Goal: Navigation & Orientation: Find specific page/section

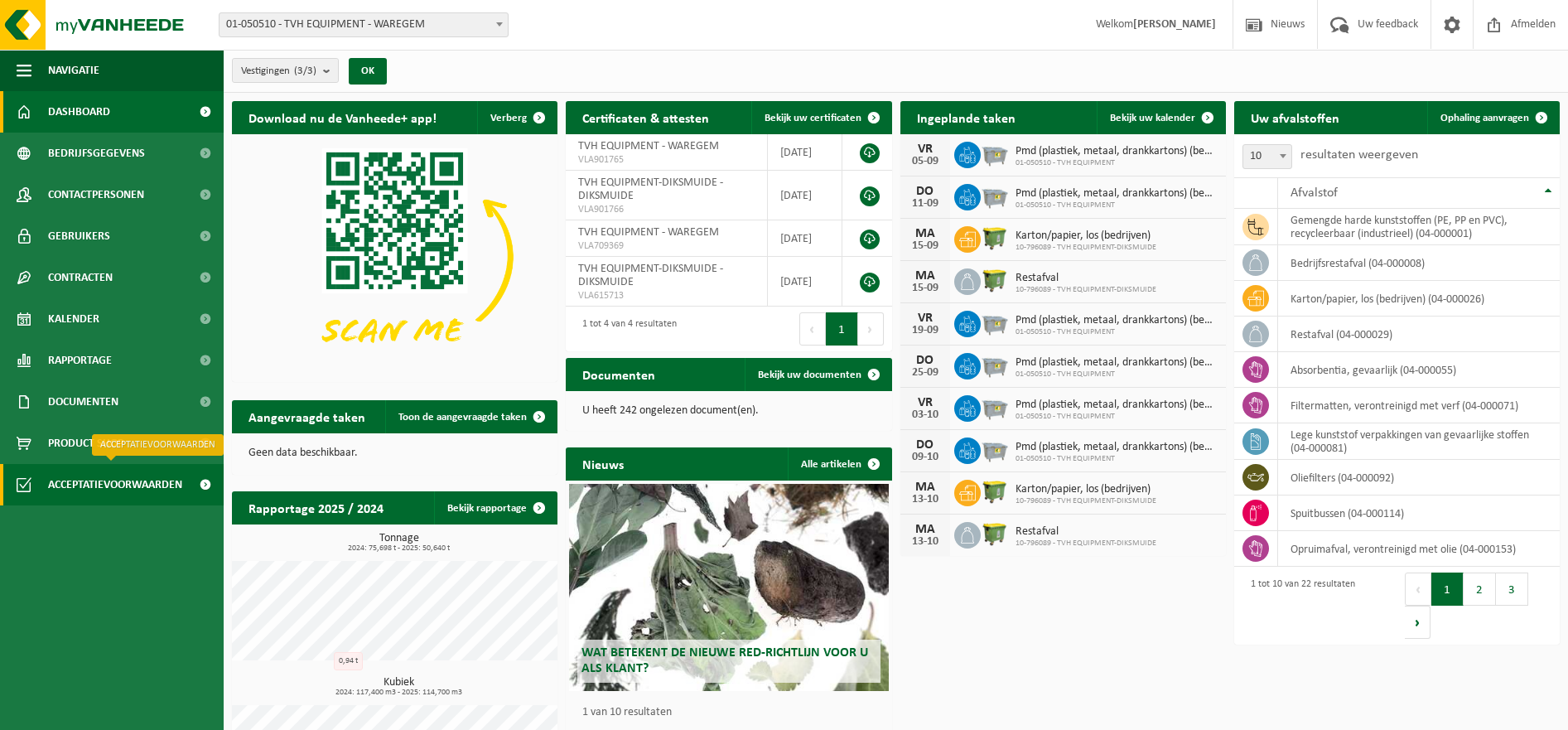
click at [123, 489] on span "Acceptatievoorwaarden" at bounding box center [115, 484] width 134 height 41
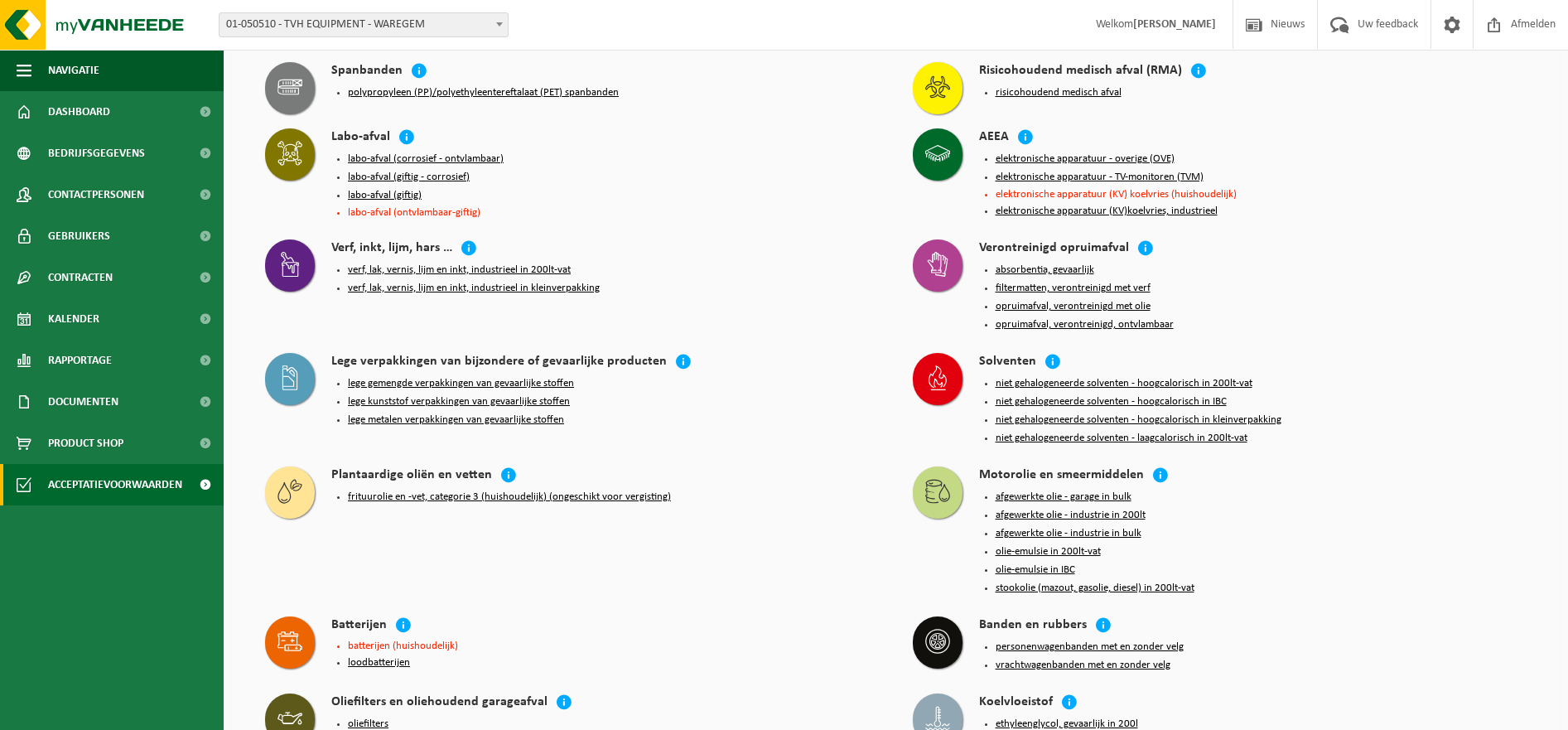
scroll to position [1659, 0]
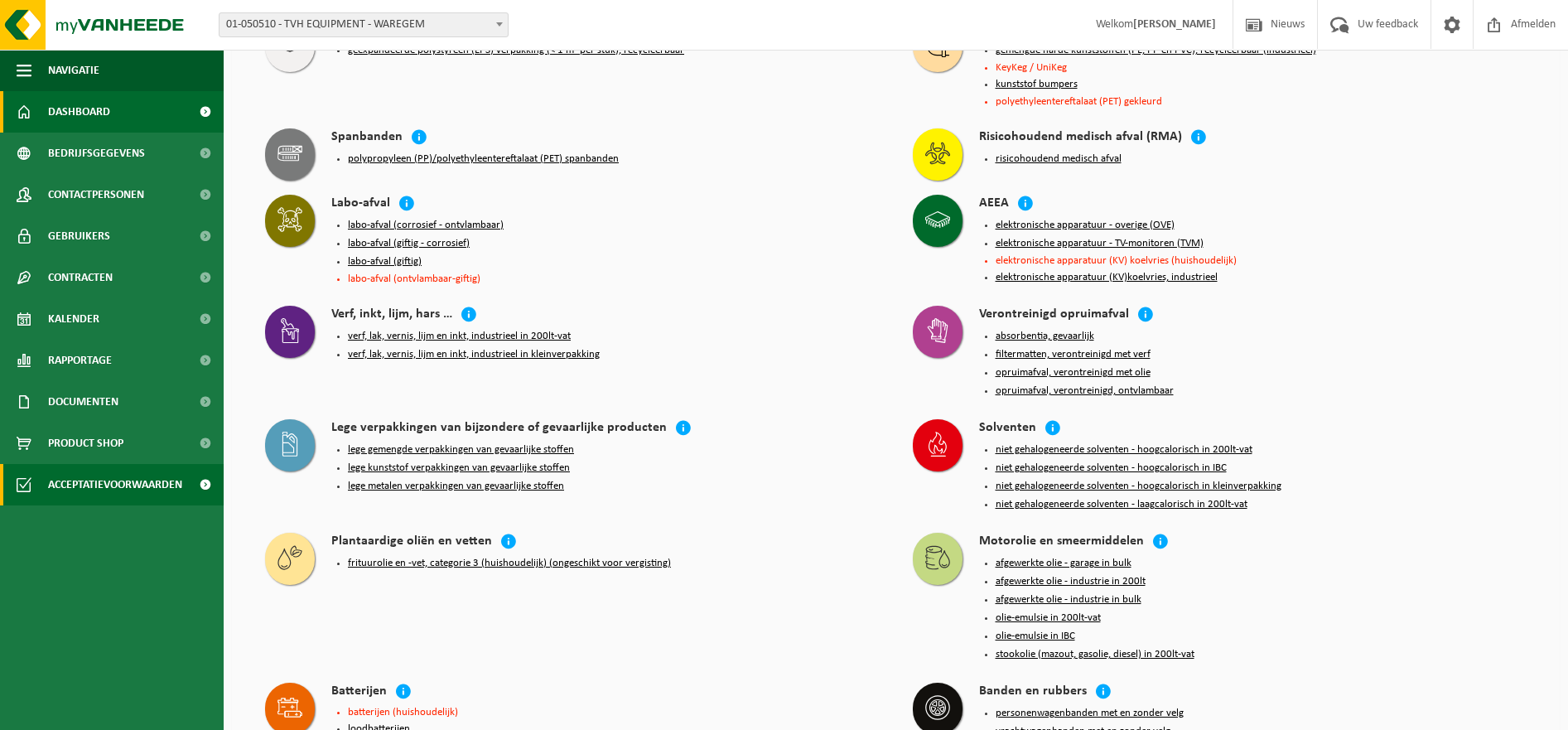
click at [58, 106] on span "Dashboard" at bounding box center [79, 111] width 62 height 41
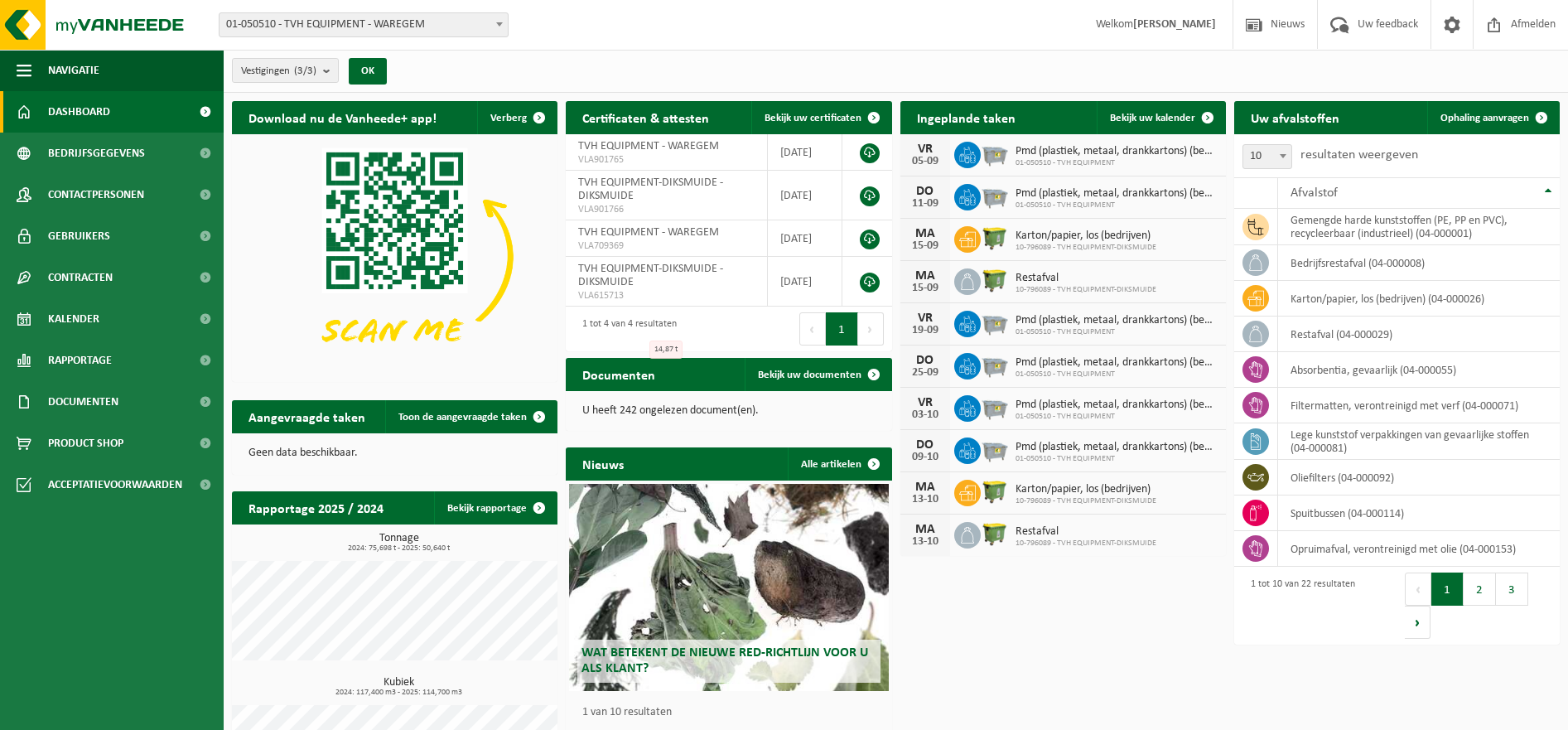
click at [111, 112] on link "Dashboard" at bounding box center [111, 111] width 223 height 41
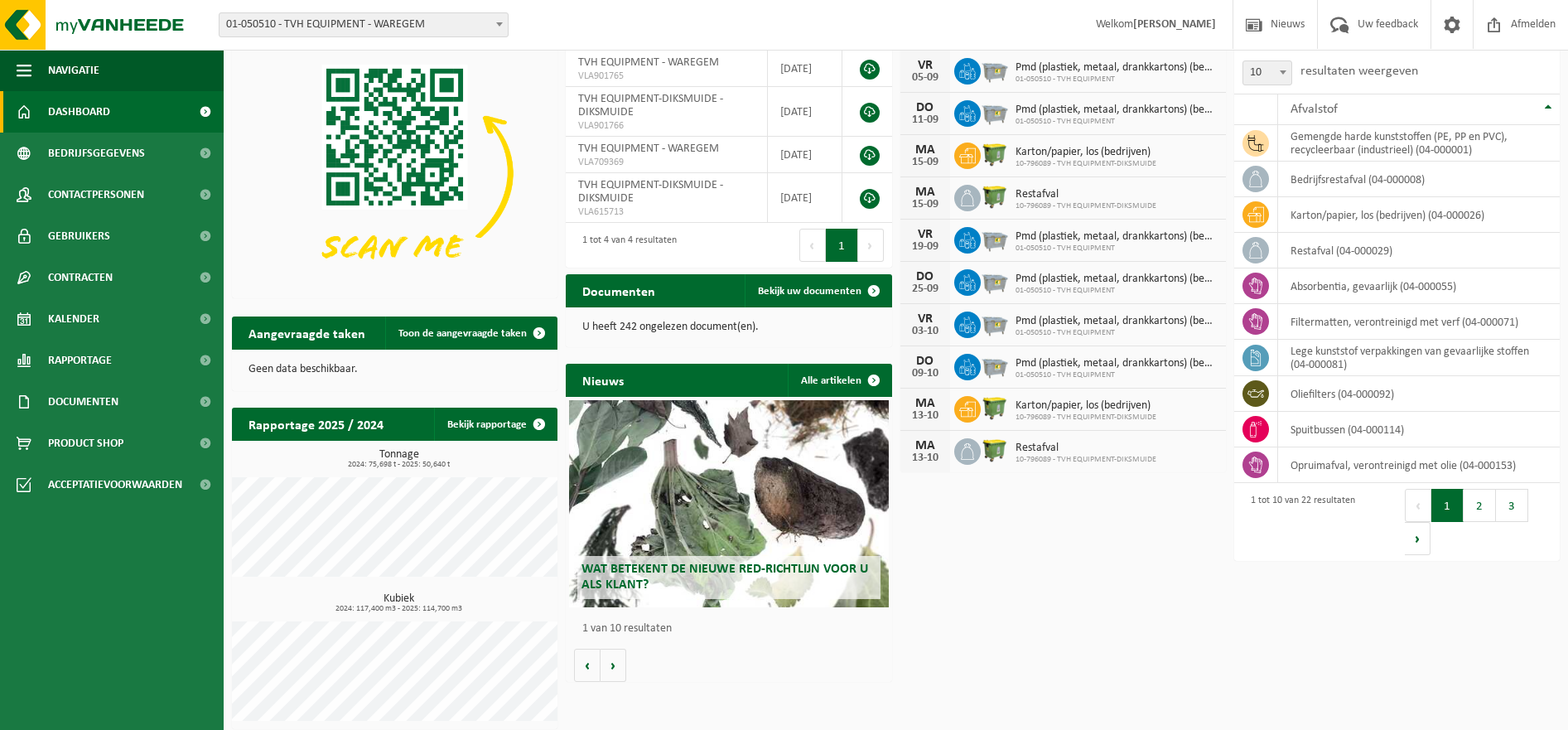
scroll to position [90, 0]
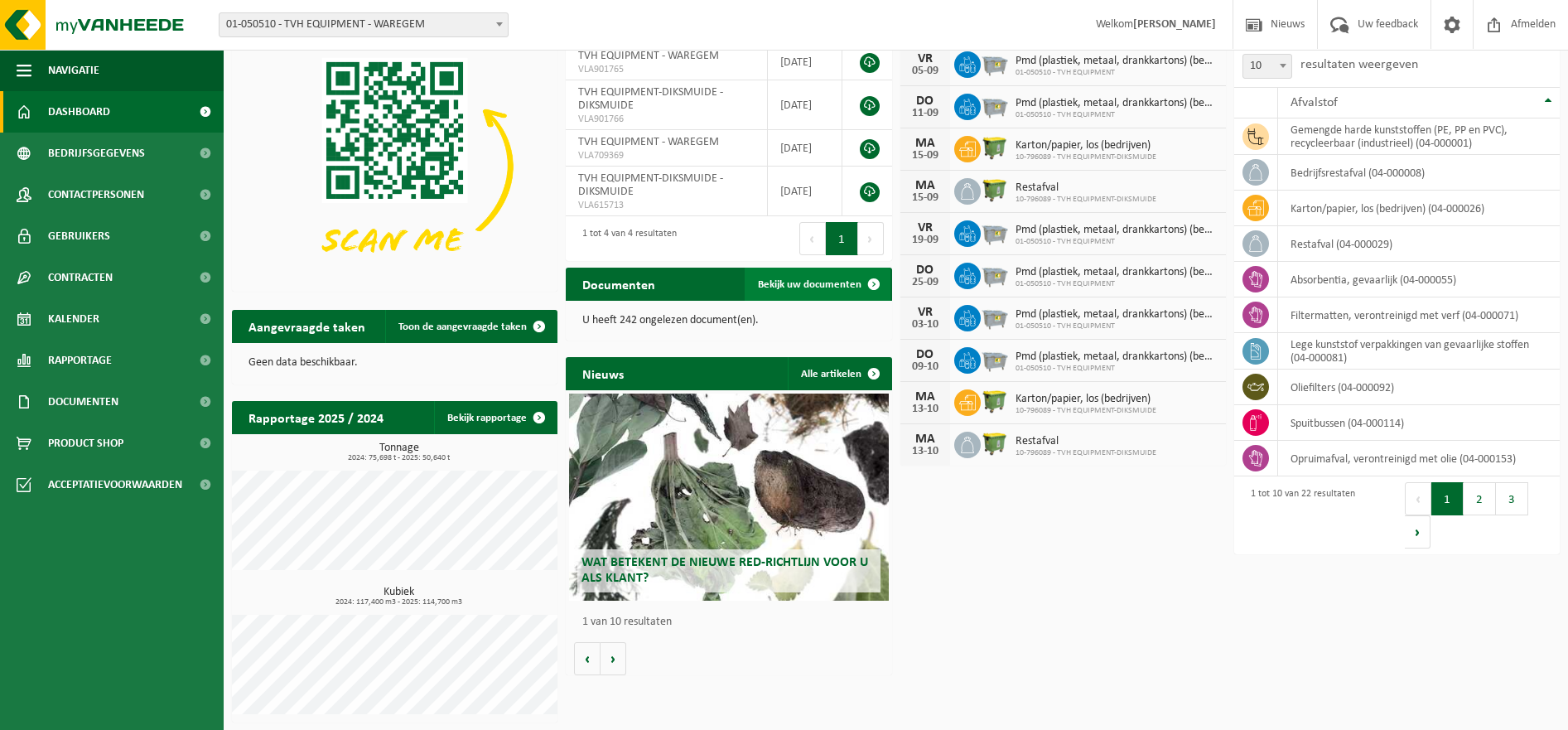
click at [823, 282] on span "Bekijk uw documenten" at bounding box center [809, 284] width 104 height 11
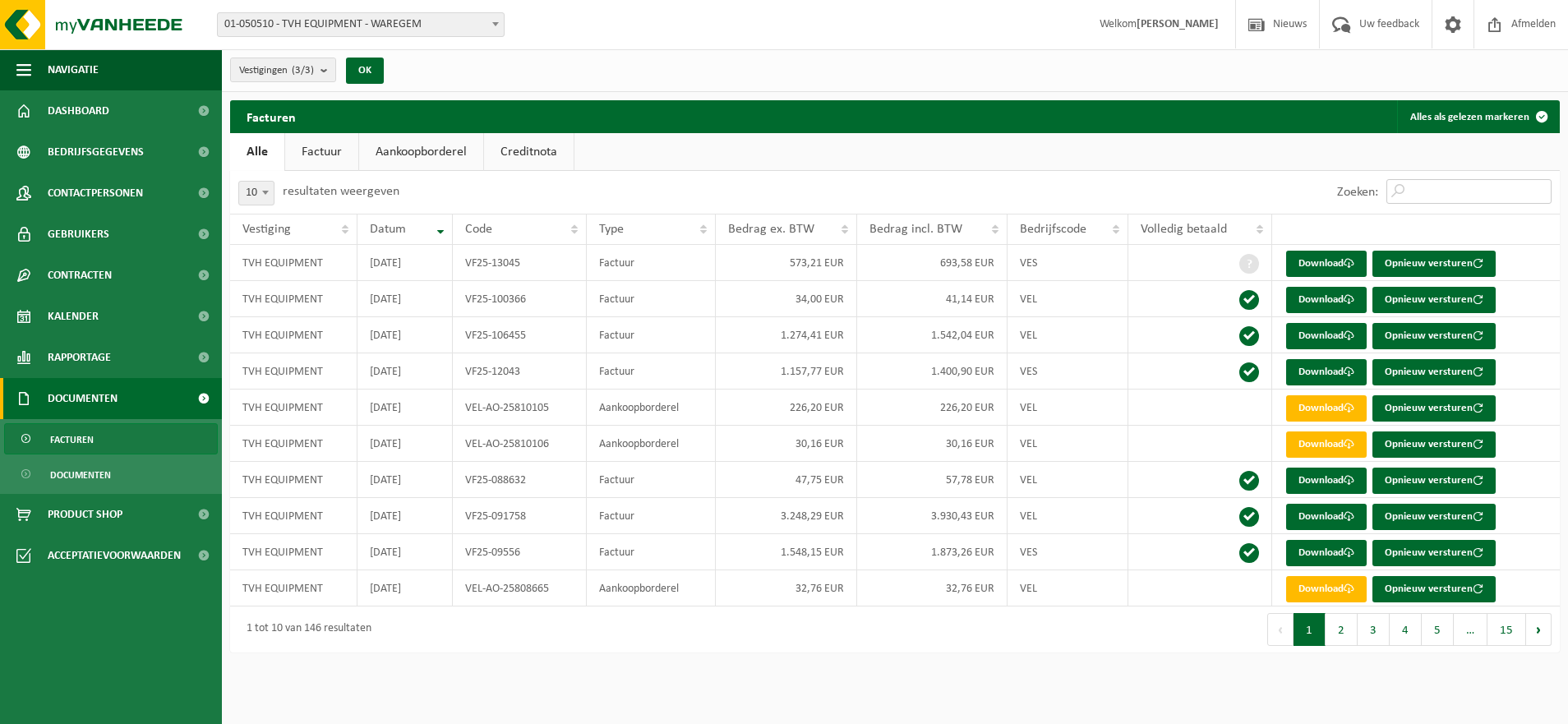
click at [1409, 187] on input "Zoeken:" at bounding box center [1469, 191] width 166 height 25
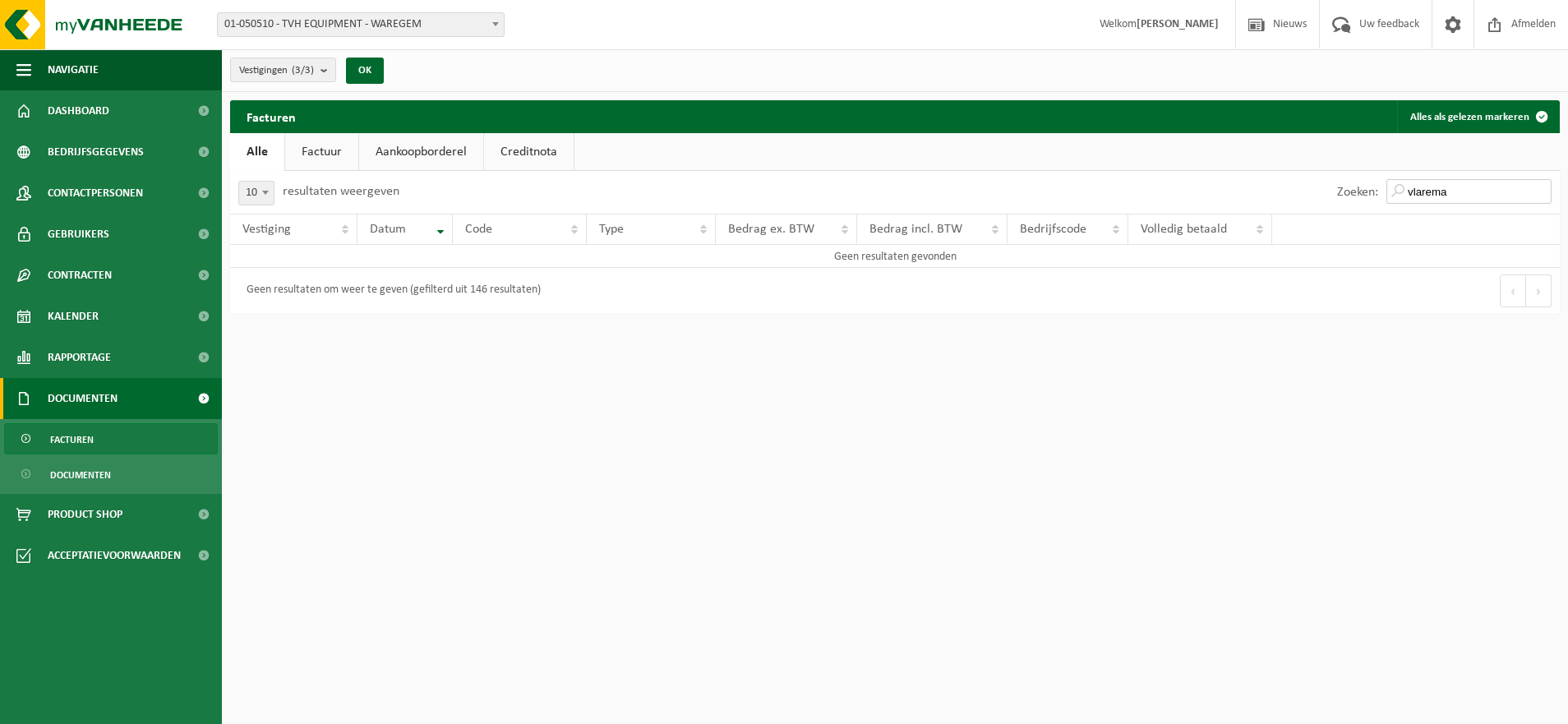
type input "vlarema"
click at [536, 150] on link "Creditnota" at bounding box center [529, 152] width 89 height 38
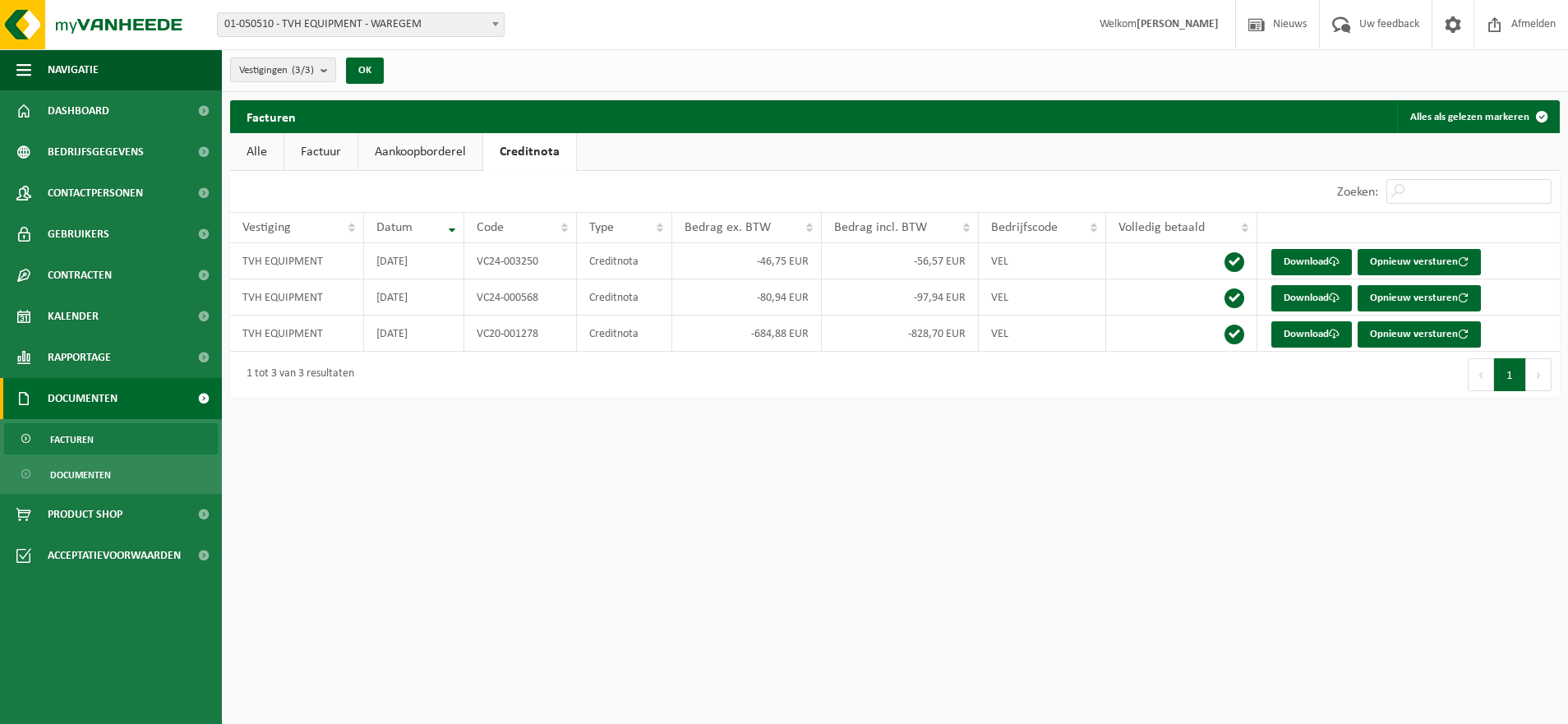
click at [330, 160] on link "Factuur" at bounding box center [321, 152] width 73 height 38
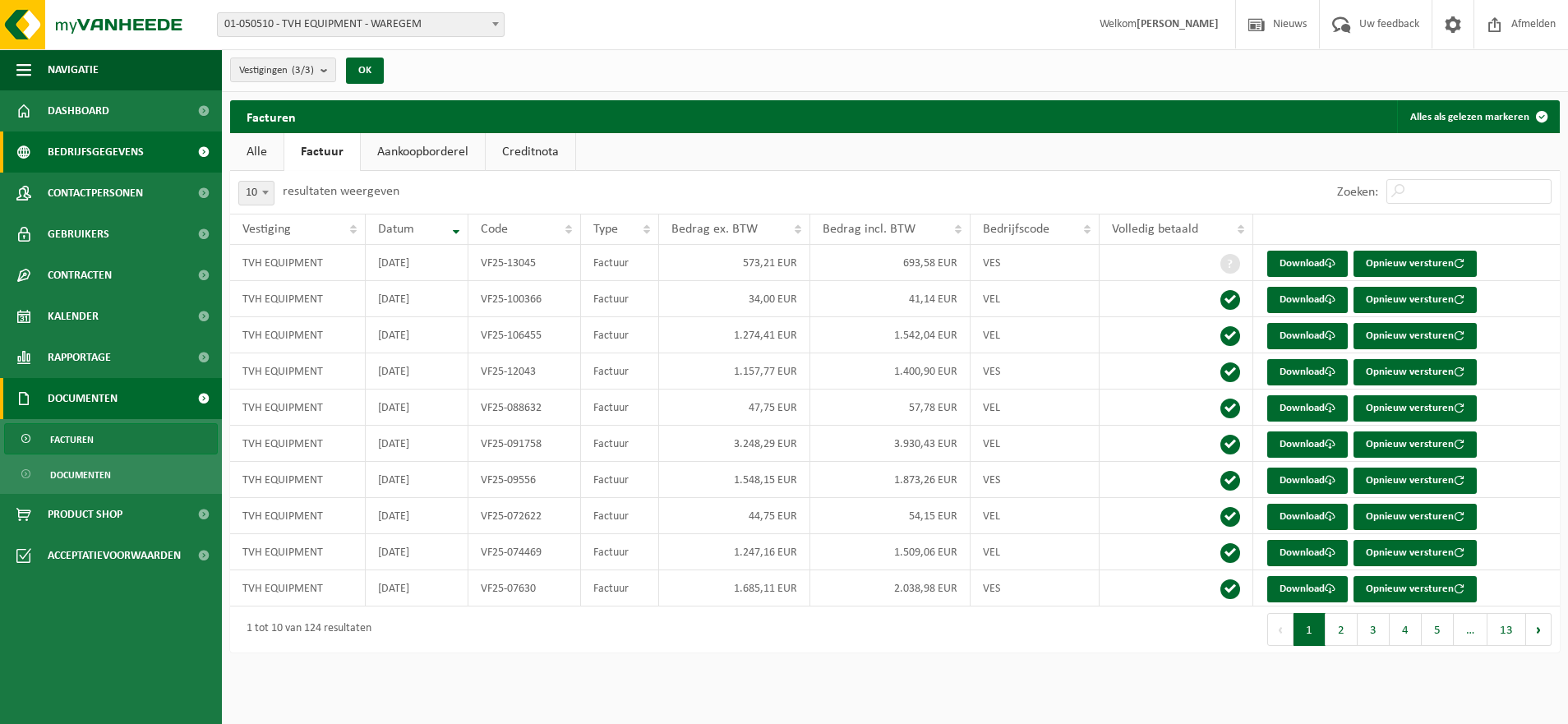
click at [82, 147] on span "Bedrijfsgegevens" at bounding box center [95, 151] width 96 height 41
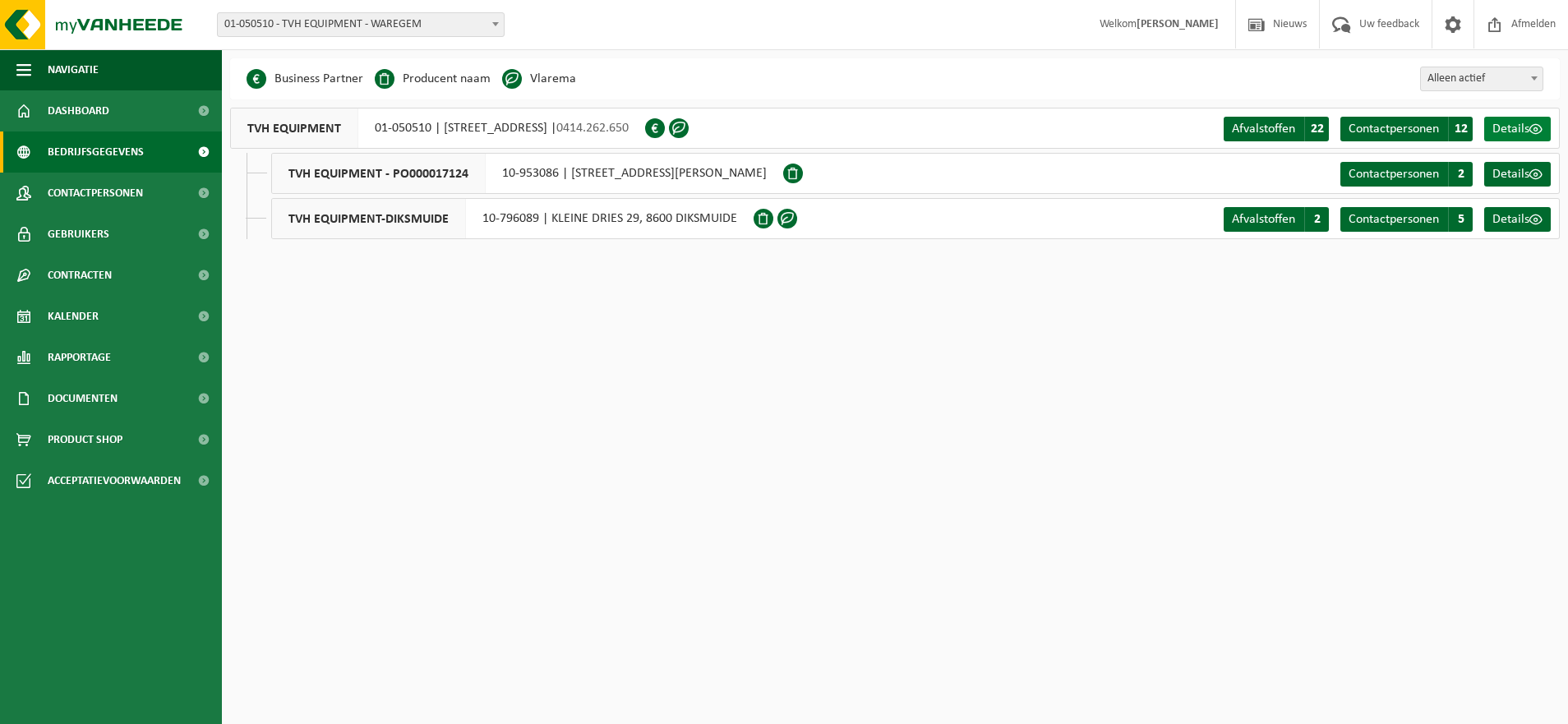
click at [1541, 130] on span at bounding box center [1536, 129] width 13 height 13
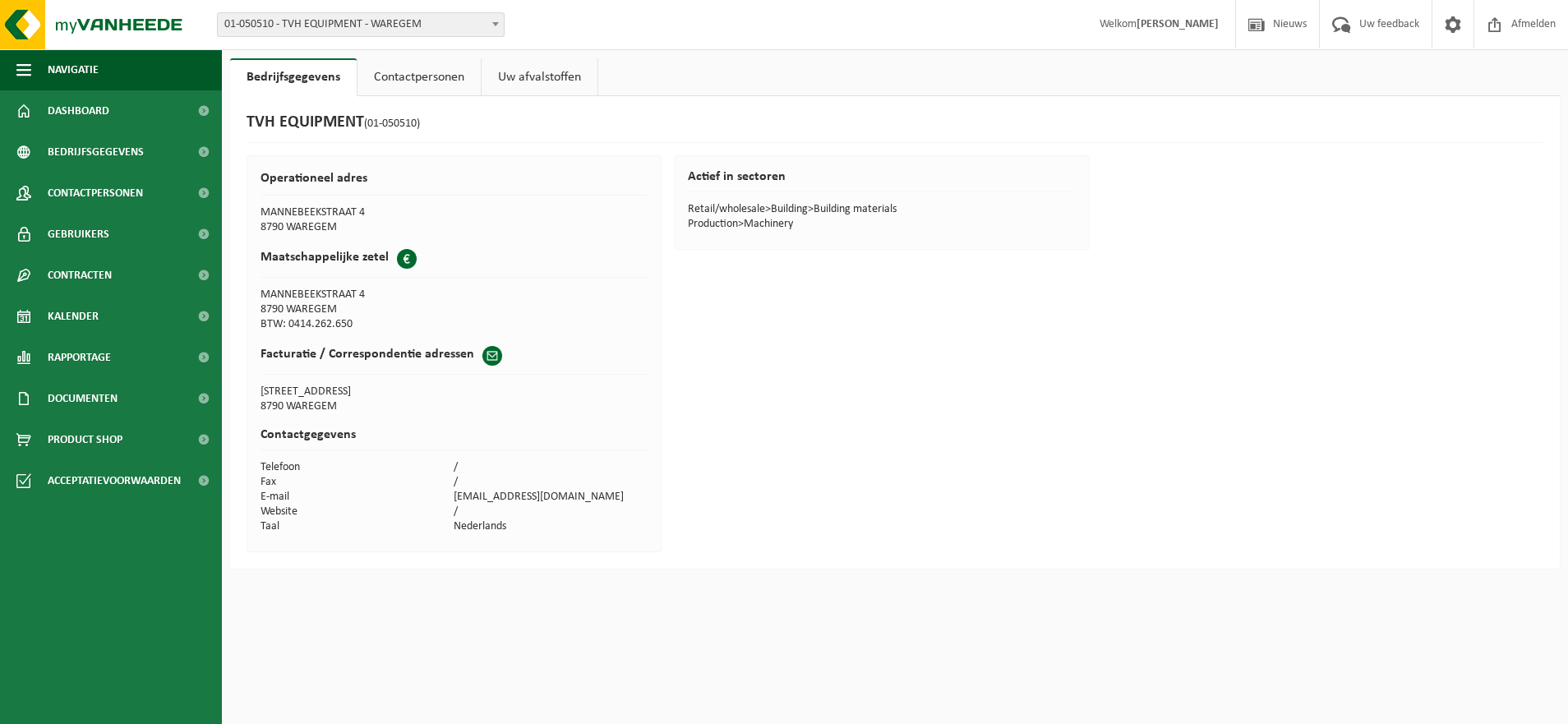
drag, startPoint x: 545, startPoint y: 76, endPoint x: 500, endPoint y: 93, distance: 48.1
click at [545, 76] on link "Uw afvalstoffen" at bounding box center [539, 77] width 116 height 38
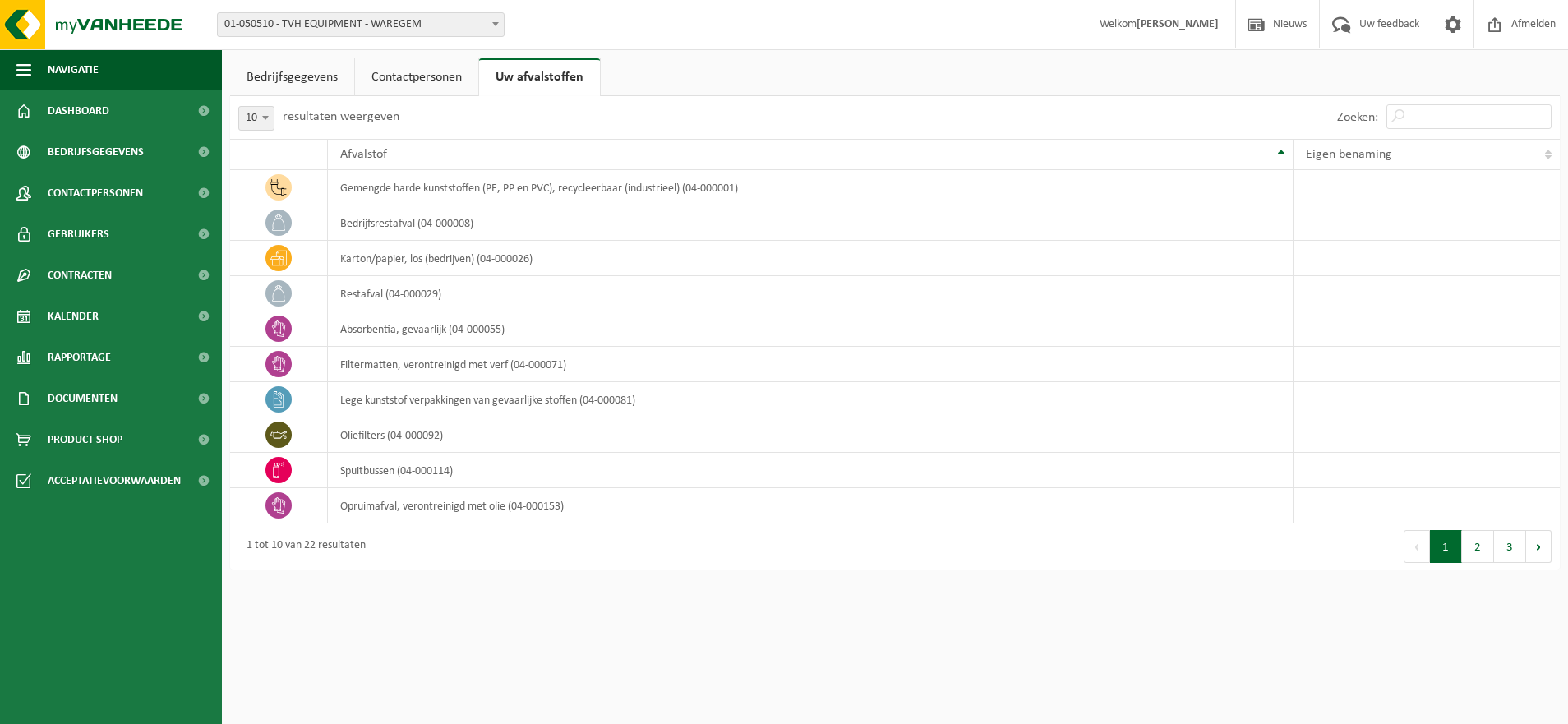
click at [438, 82] on link "Contactpersonen" at bounding box center [417, 77] width 124 height 38
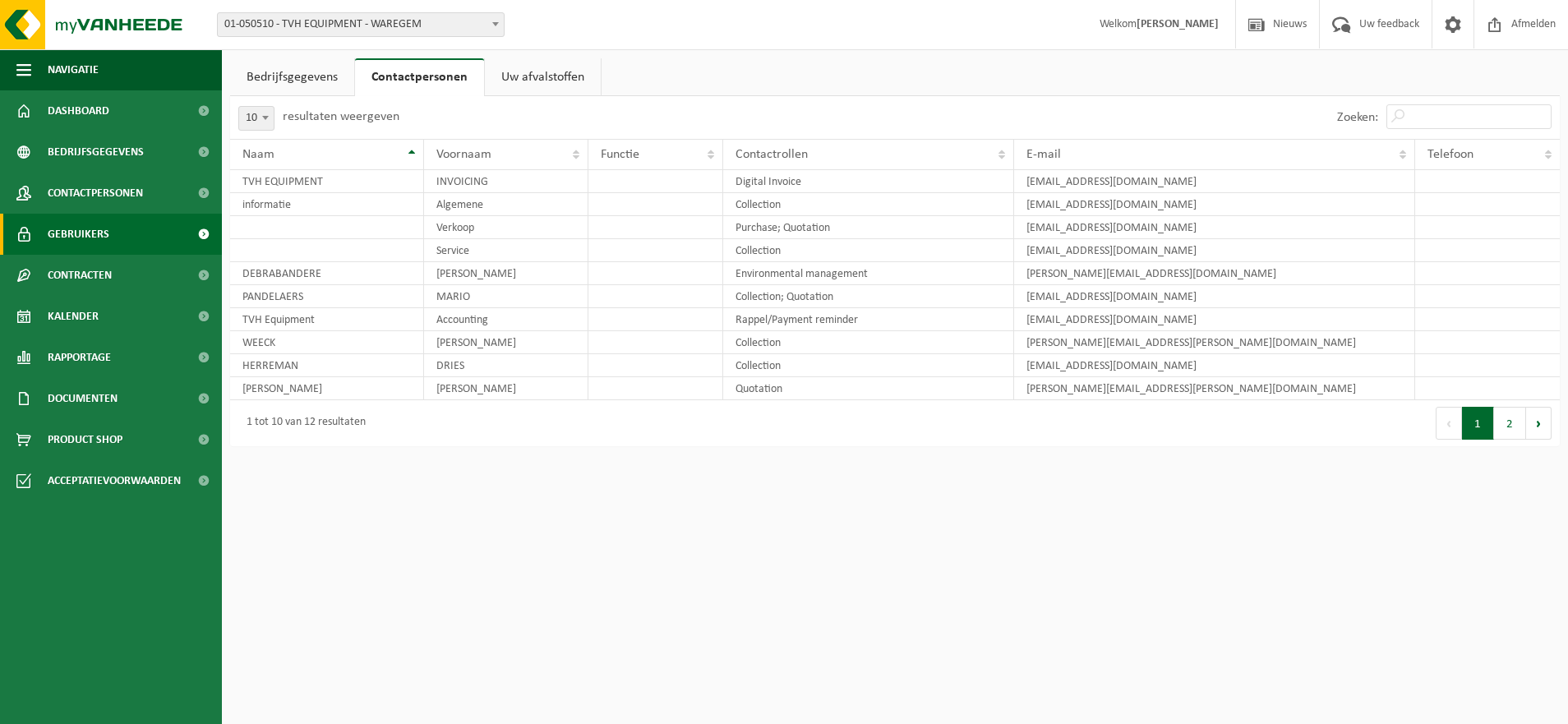
click at [102, 232] on span "Gebruikers" at bounding box center [78, 234] width 62 height 41
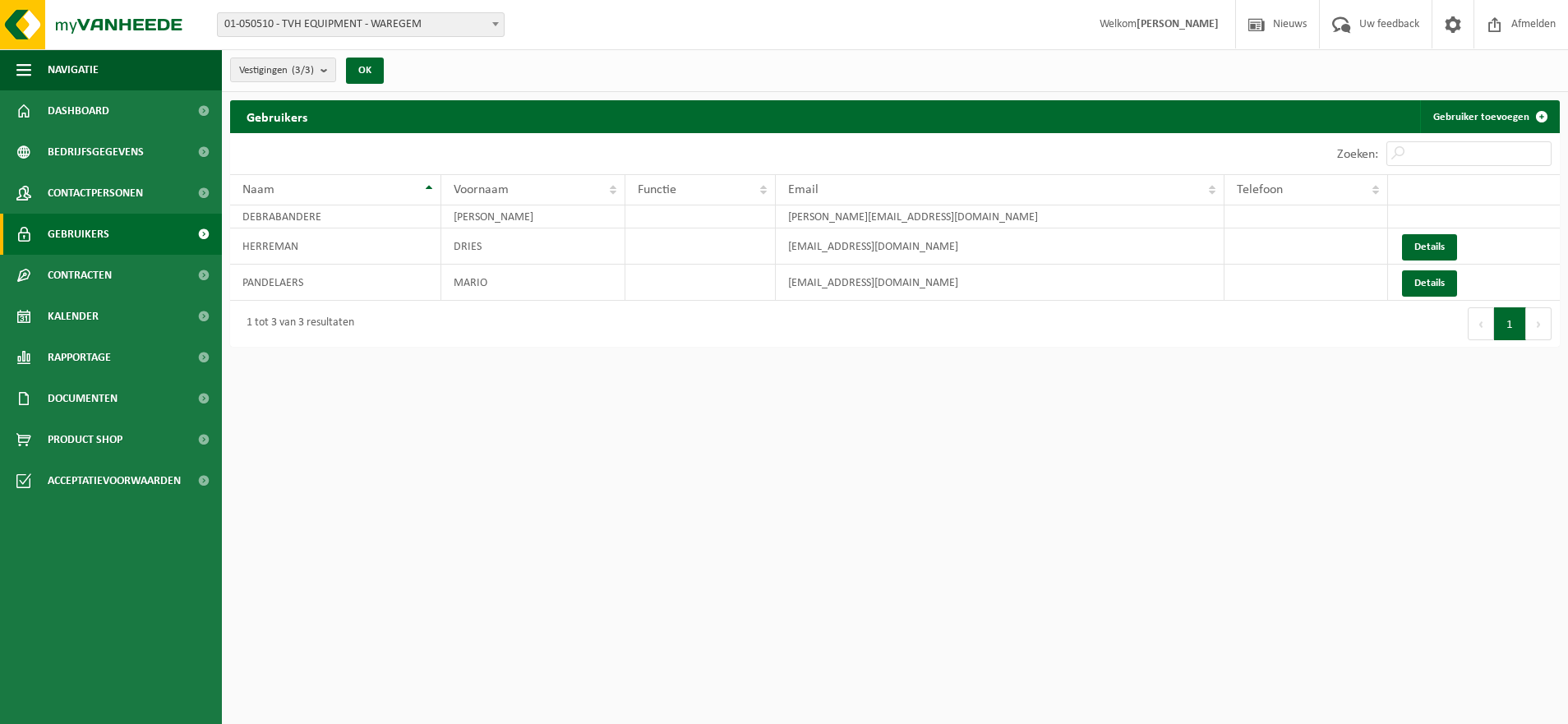
click at [106, 271] on span "Contracten" at bounding box center [79, 275] width 64 height 41
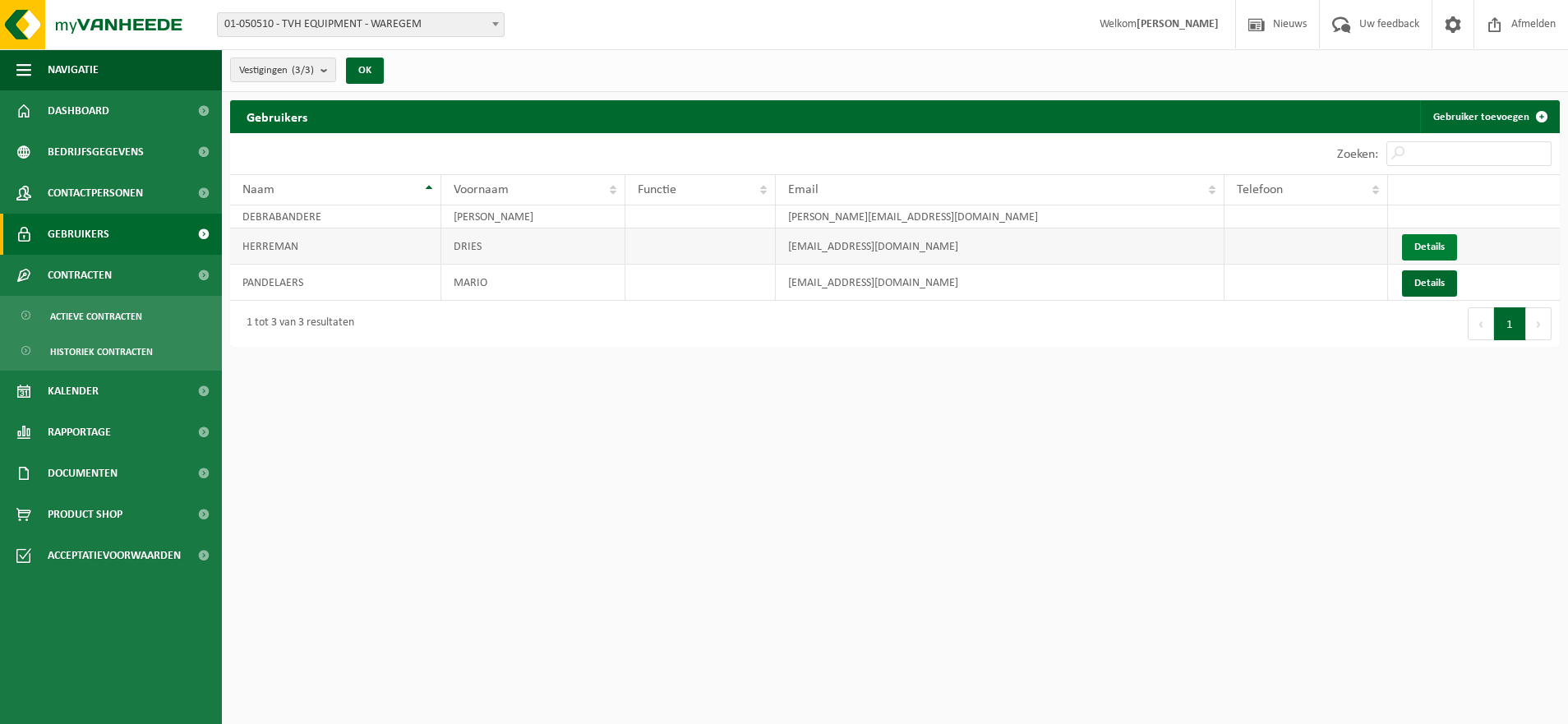
click at [1438, 237] on link "Details" at bounding box center [1429, 247] width 55 height 27
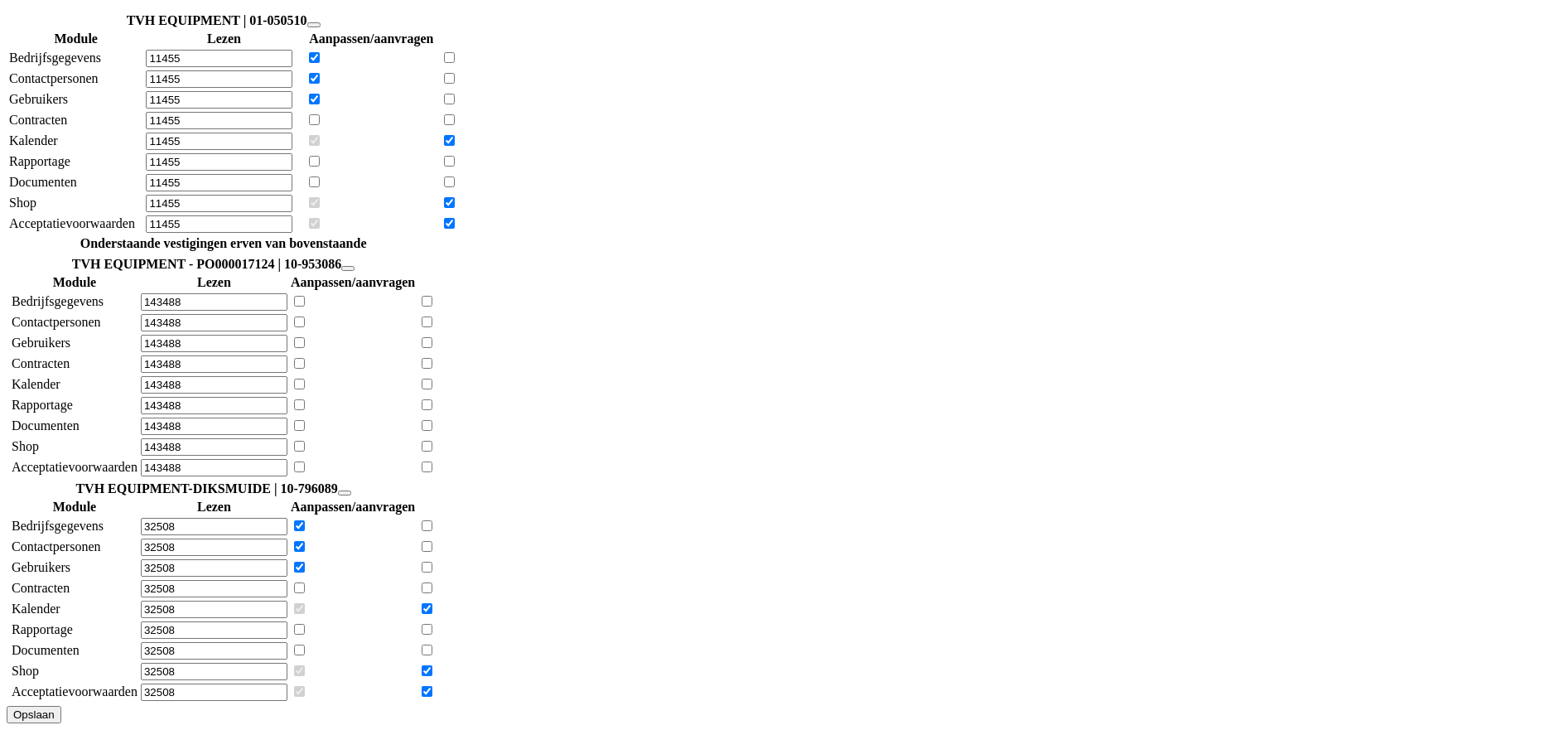
scroll to position [687, 0]
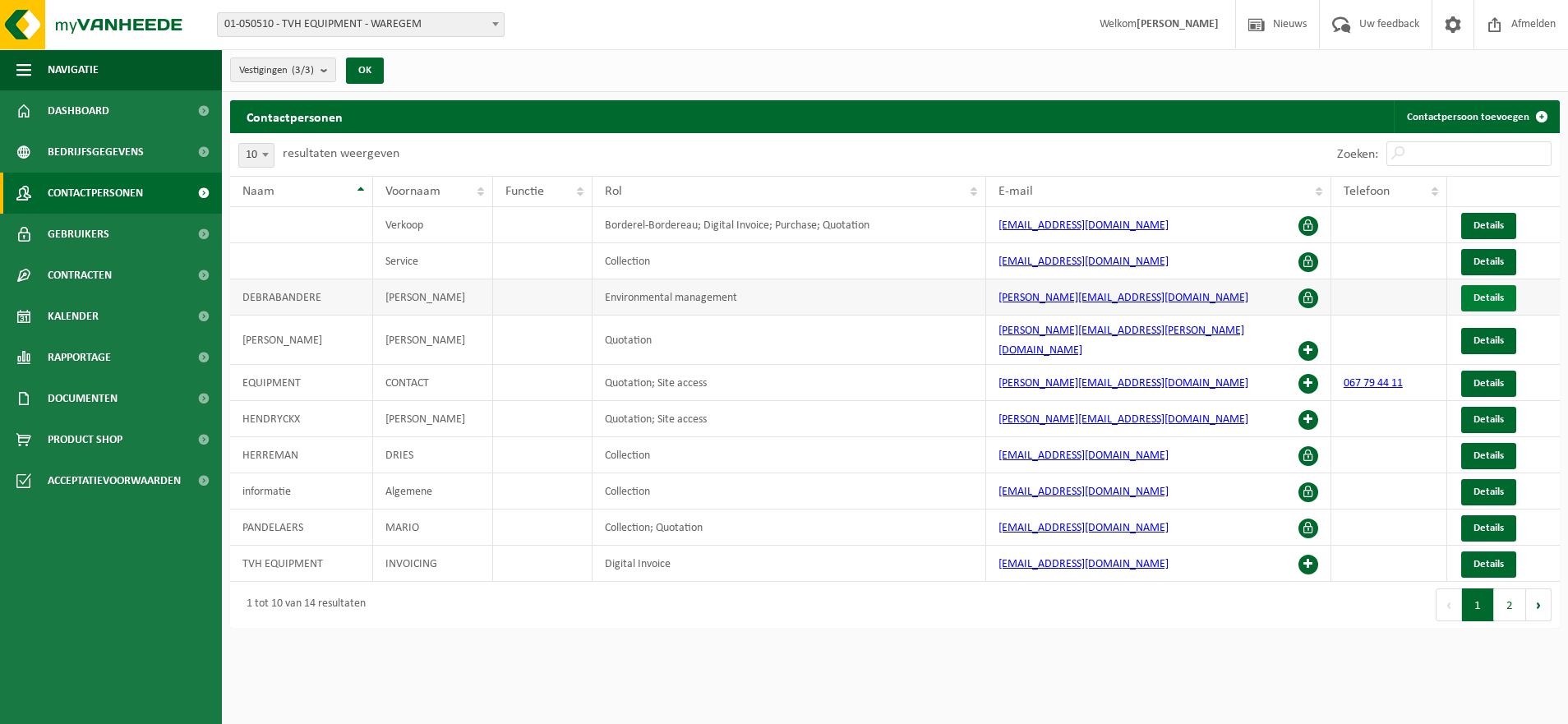
click at [1476, 292] on span "Details" at bounding box center [1489, 297] width 30 height 10
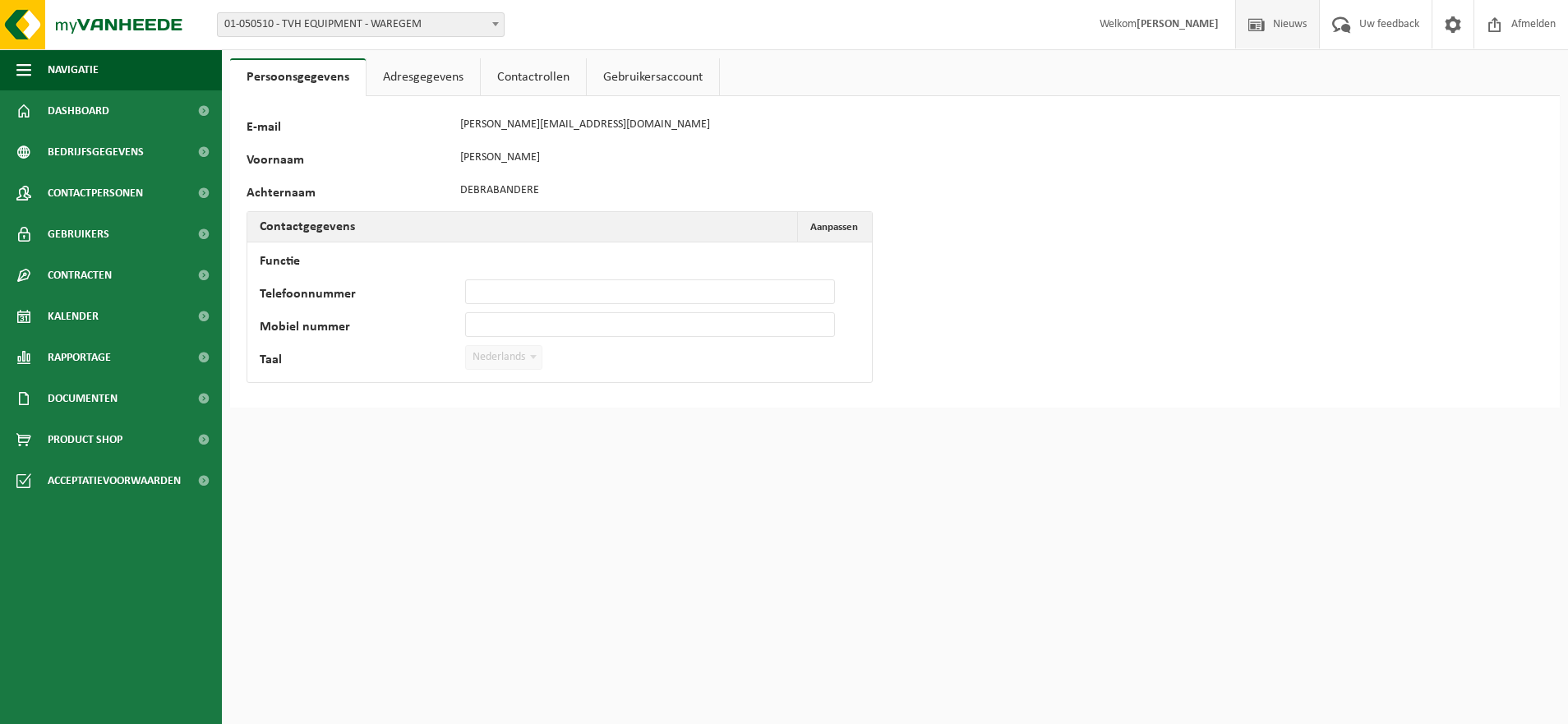
click at [1280, 28] on span "Nieuws" at bounding box center [1290, 24] width 42 height 49
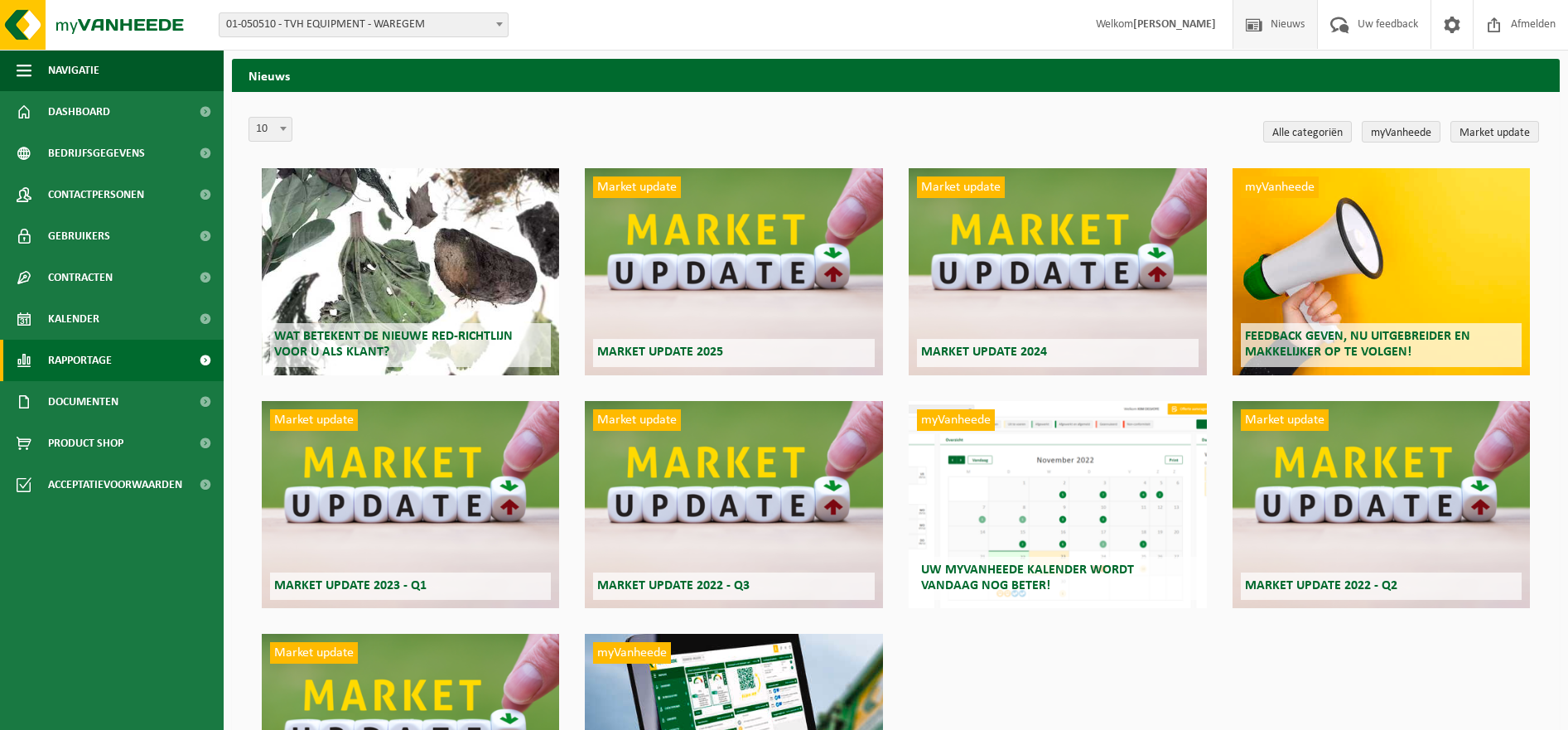
click at [82, 350] on span "Rapportage" at bounding box center [80, 360] width 64 height 41
